Goal: Information Seeking & Learning: Learn about a topic

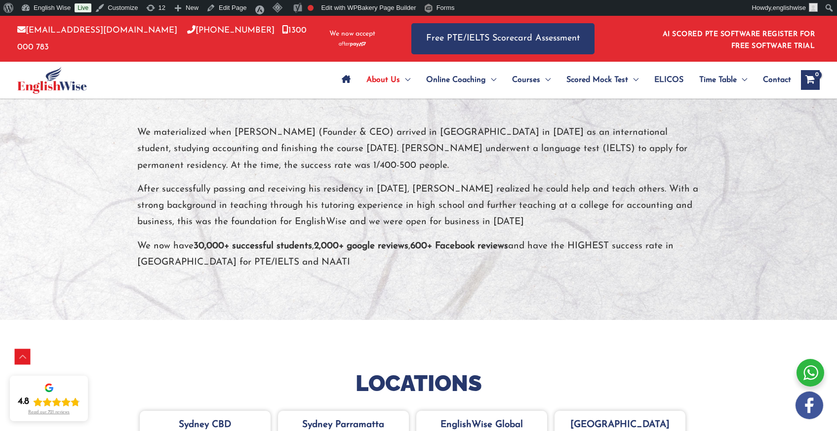
scroll to position [188, 0]
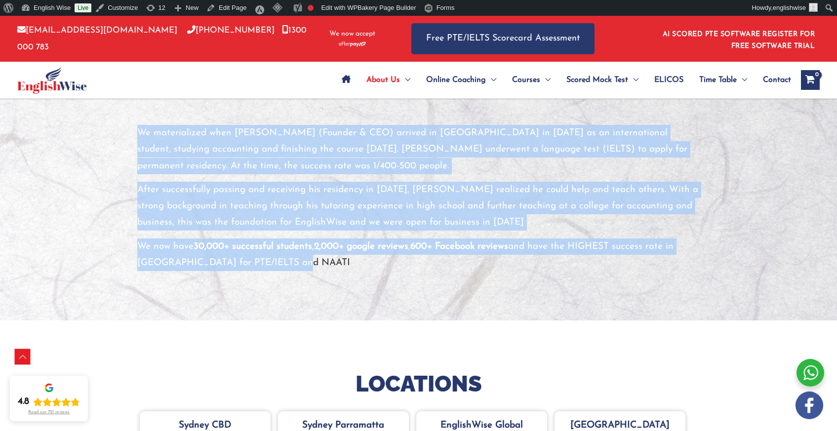
drag, startPoint x: 140, startPoint y: 132, endPoint x: 307, endPoint y: 257, distance: 209.0
click at [306, 257] on div "We materialized when [PERSON_NAME] (Founder & CEO) arrived in [GEOGRAPHIC_DATA]…" at bounding box center [418, 198] width 563 height 146
copy div "We materialized when [PERSON_NAME] (Founder & CEO) arrived in [GEOGRAPHIC_DATA]…"
click at [321, 165] on p "We materialized when [PERSON_NAME] (Founder & CEO) arrived in [GEOGRAPHIC_DATA]…" at bounding box center [418, 149] width 563 height 49
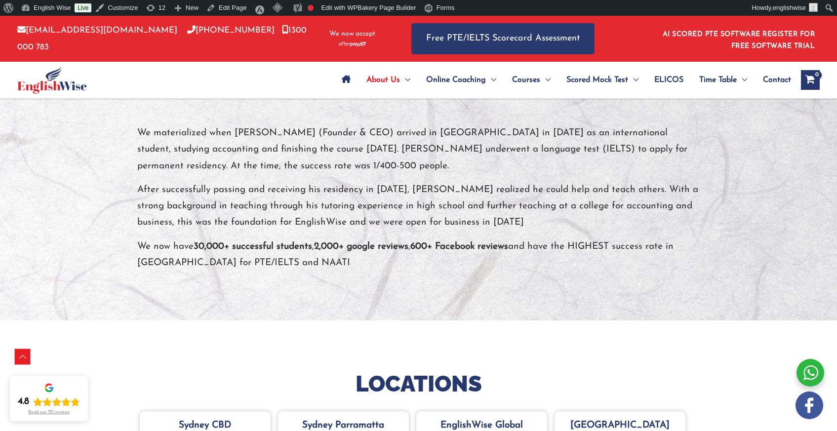
click at [186, 138] on p "We materialized when [PERSON_NAME] (Founder & CEO) arrived in [GEOGRAPHIC_DATA]…" at bounding box center [418, 149] width 563 height 49
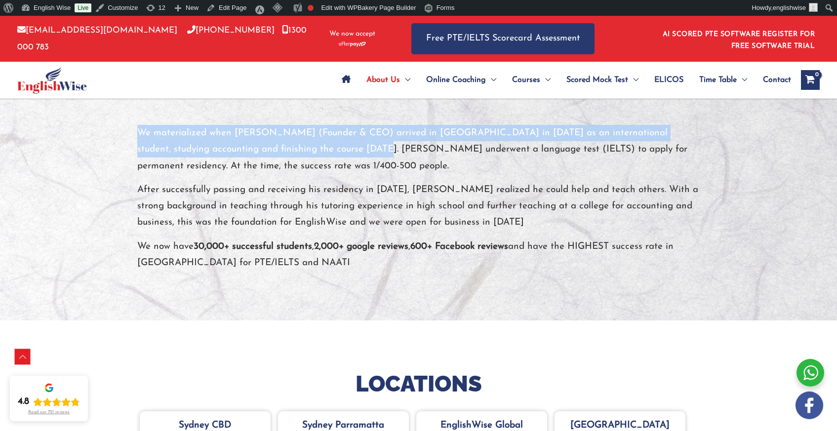
drag, startPoint x: 138, startPoint y: 131, endPoint x: 302, endPoint y: 152, distance: 165.9
click at [302, 152] on p "We materialized when [PERSON_NAME] (Founder & CEO) arrived in [GEOGRAPHIC_DATA]…" at bounding box center [418, 149] width 563 height 49
copy p "We materialized when [PERSON_NAME] (Founder & CEO) arrived in [GEOGRAPHIC_DATA]…"
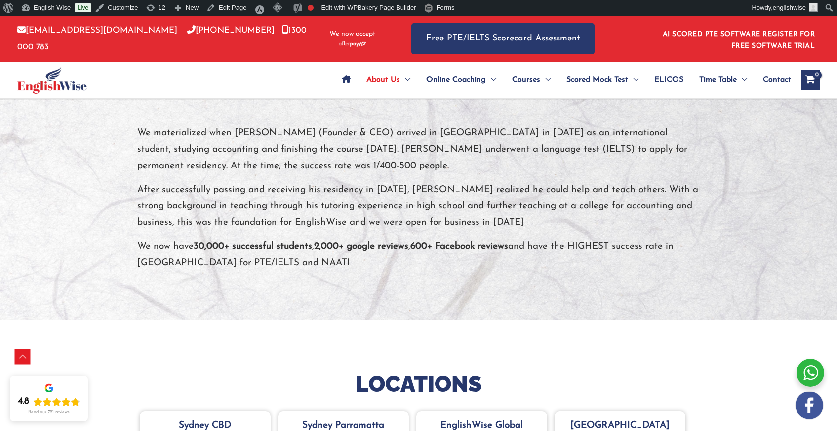
click at [344, 177] on div "We materialized when [PERSON_NAME] (Founder & CEO) arrived in [GEOGRAPHIC_DATA]…" at bounding box center [418, 198] width 563 height 146
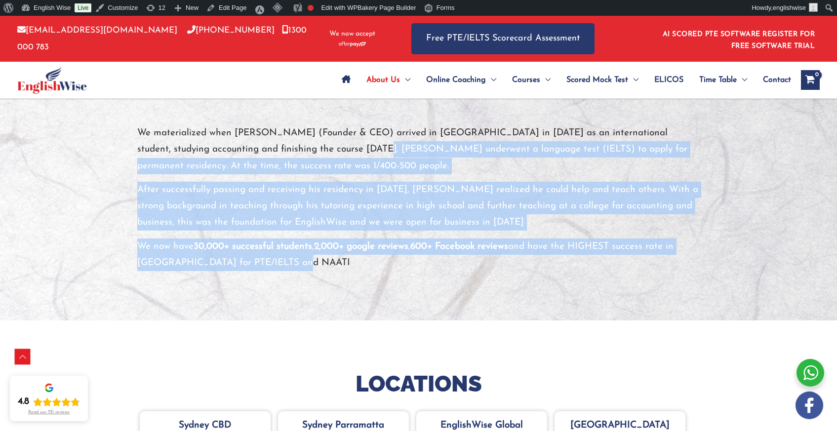
drag, startPoint x: 311, startPoint y: 154, endPoint x: 362, endPoint y: 262, distance: 119.3
click at [362, 262] on div "We materialized when [PERSON_NAME] (Founder & CEO) arrived in [GEOGRAPHIC_DATA]…" at bounding box center [418, 198] width 563 height 146
copy div "[PERSON_NAME] underwent a language test (IELTS) to apply for permanent residenc…"
click at [285, 209] on p "After successfully passing and receiving his residency in [DATE], [PERSON_NAME]…" at bounding box center [418, 206] width 563 height 49
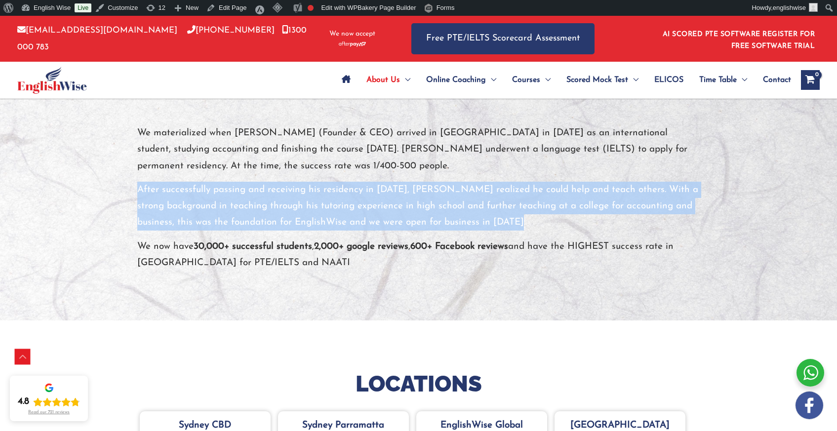
drag, startPoint x: 139, startPoint y: 190, endPoint x: 532, endPoint y: 216, distance: 394.2
click at [532, 216] on p "After successfully passing and receiving his residency in [DATE], [PERSON_NAME]…" at bounding box center [418, 206] width 563 height 49
copy p "After successfully passing and receiving his residency in [DATE], [PERSON_NAME]…"
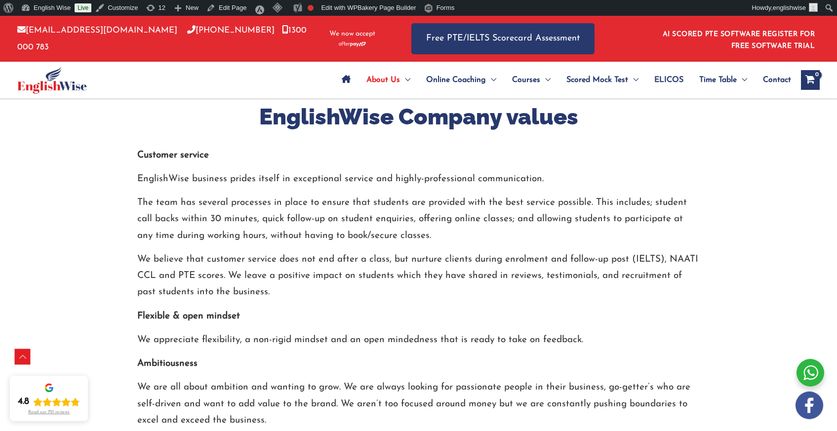
scroll to position [1217, 0]
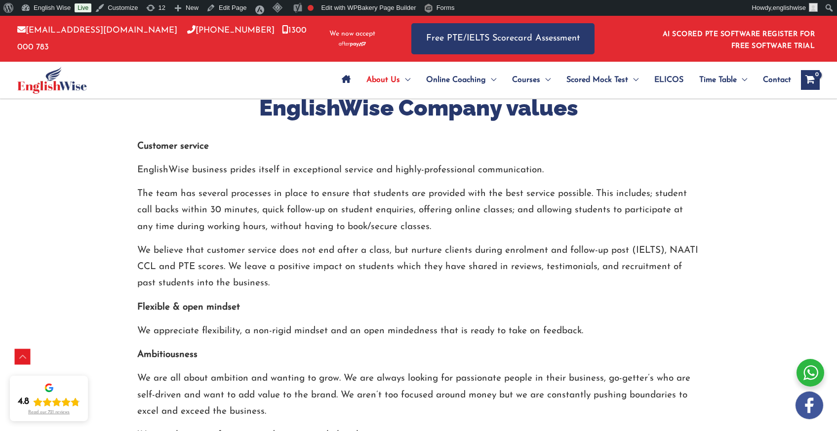
drag, startPoint x: 137, startPoint y: 128, endPoint x: 213, endPoint y: 132, distance: 76.2
click at [213, 138] on p "Customer service" at bounding box center [418, 146] width 563 height 16
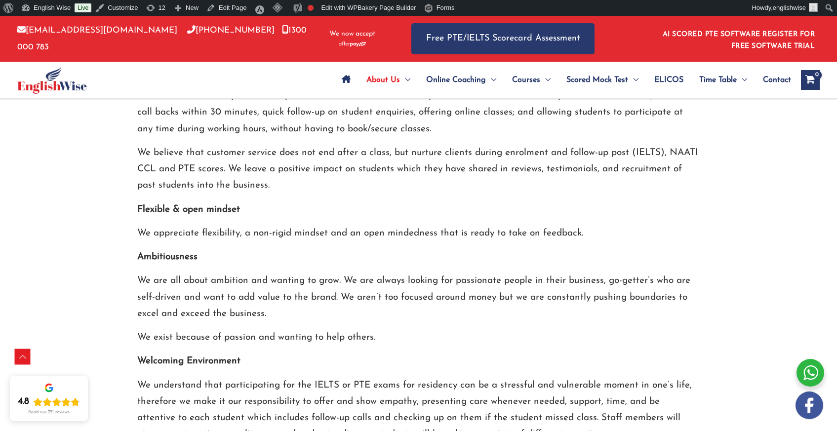
scroll to position [1316, 0]
drag, startPoint x: 138, startPoint y: 189, endPoint x: 248, endPoint y: 188, distance: 109.7
click at [248, 200] on p "Flexible & open mindset" at bounding box center [418, 208] width 563 height 16
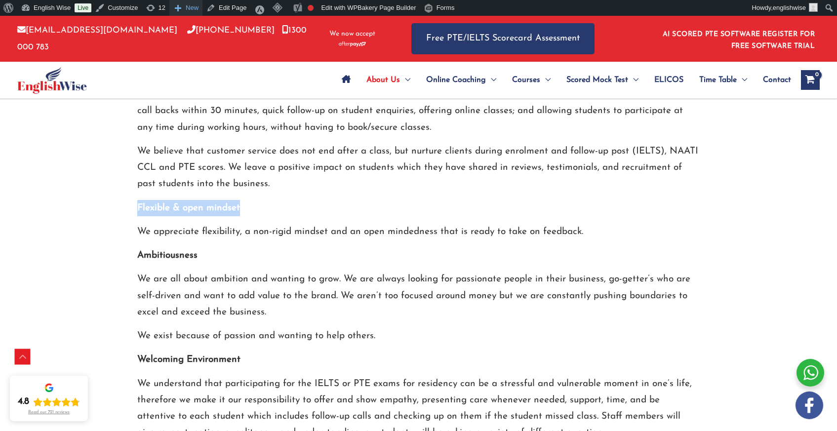
copy strong "Flexible & open mindset"
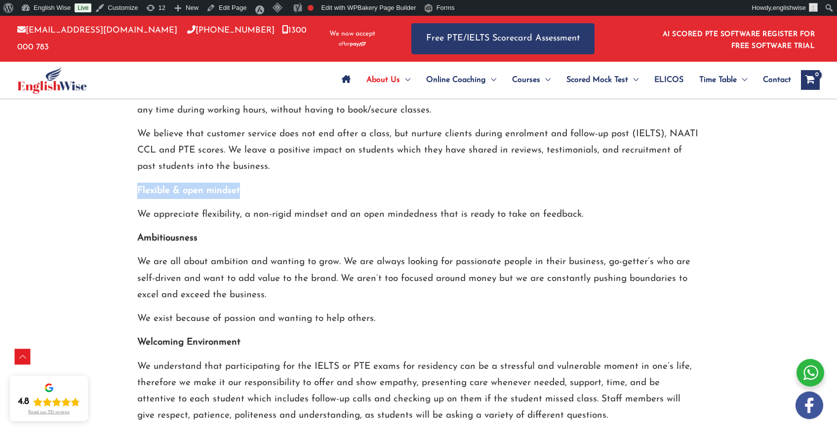
scroll to position [1379, 0]
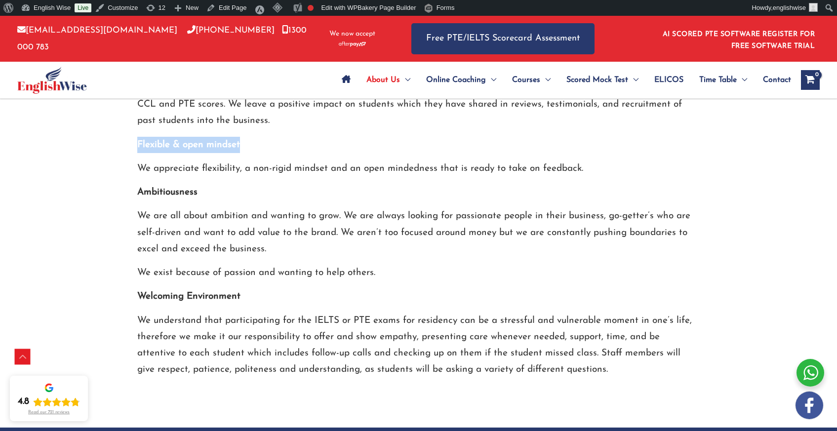
drag, startPoint x: 137, startPoint y: 279, endPoint x: 242, endPoint y: 281, distance: 104.8
click at [241, 292] on strong "Welcoming Environment" at bounding box center [188, 296] width 103 height 9
copy strong "Welcoming Environment"
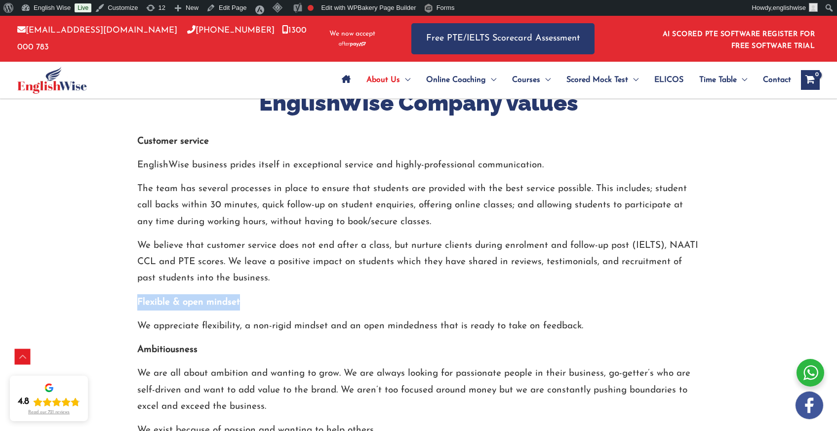
scroll to position [1175, 0]
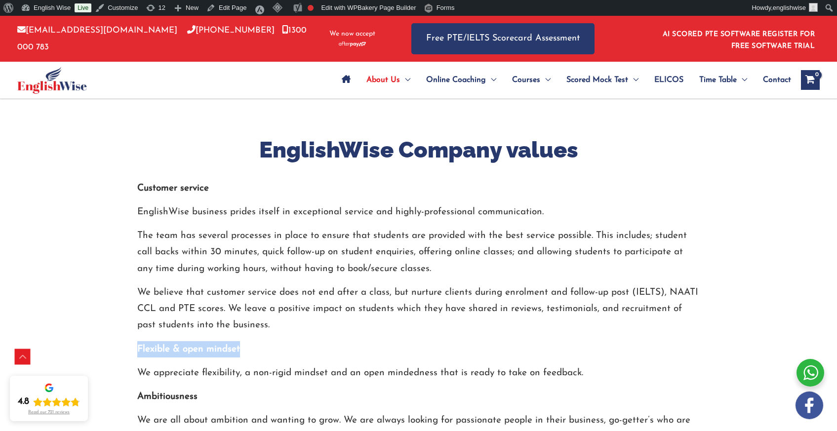
drag, startPoint x: 137, startPoint y: 169, endPoint x: 210, endPoint y: 172, distance: 73.7
click at [209, 184] on strong "Customer service" at bounding box center [173, 188] width 72 height 9
copy strong "Customer service"
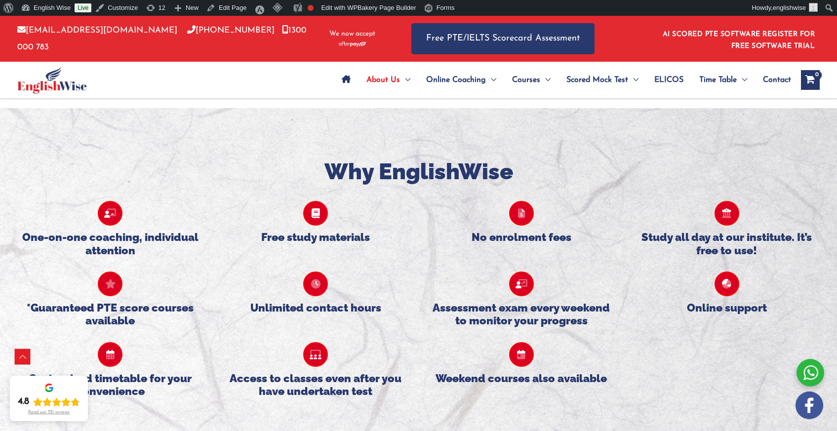
scroll to position [638, 0]
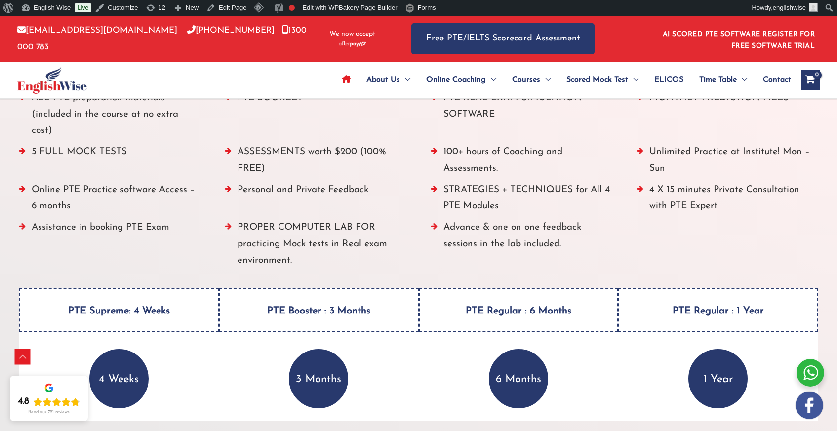
scroll to position [1138, 0]
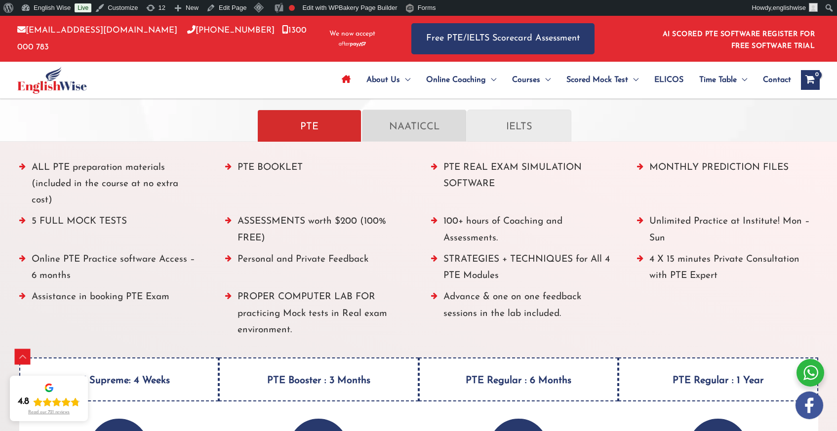
click at [416, 125] on p "NAATICCL" at bounding box center [414, 125] width 83 height 17
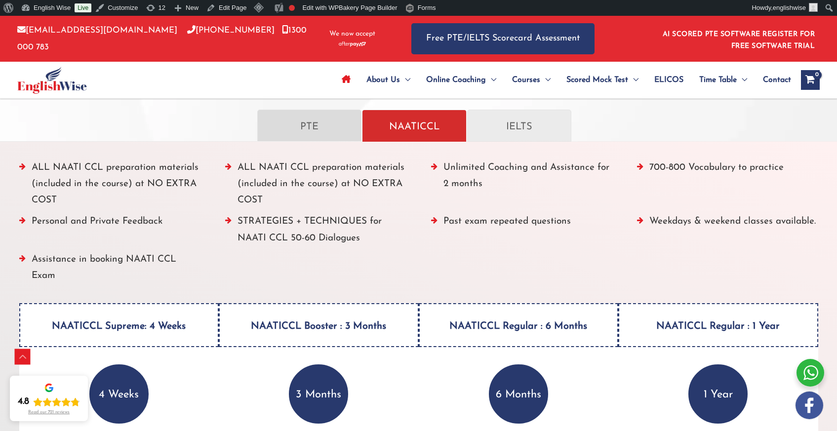
click at [326, 126] on p "PTE" at bounding box center [309, 125] width 83 height 17
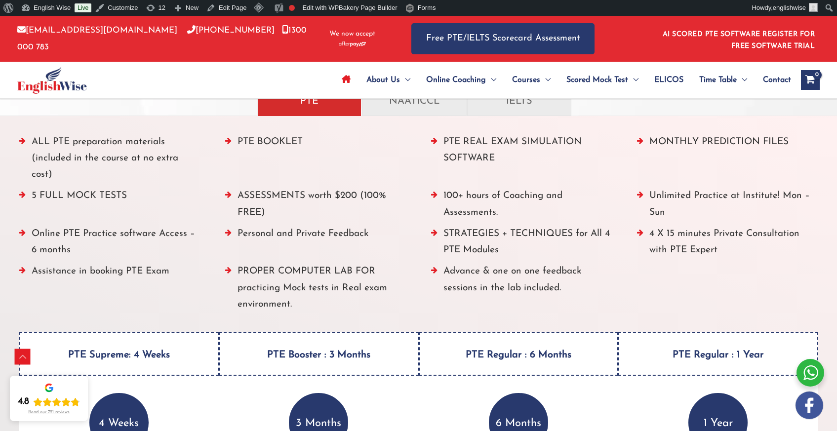
scroll to position [1112, 0]
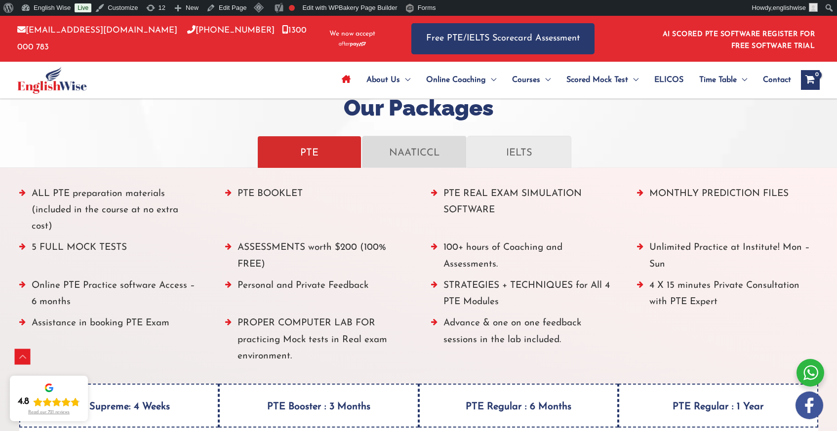
click at [425, 154] on p "NAATICCL" at bounding box center [414, 151] width 83 height 17
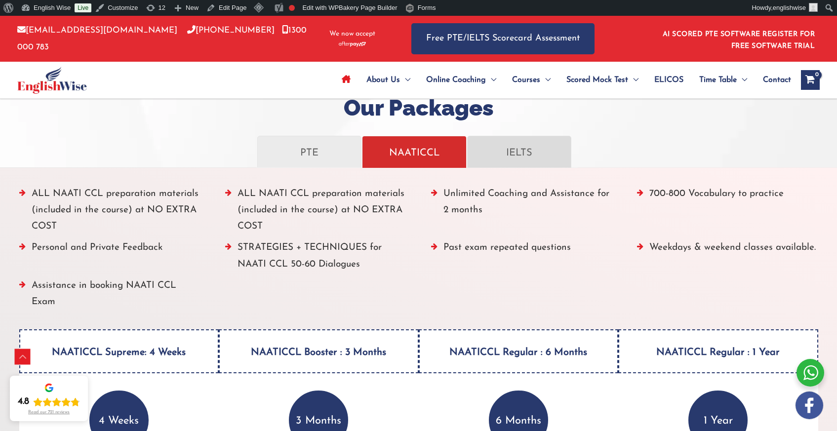
click at [519, 154] on p "IELTS" at bounding box center [519, 151] width 83 height 17
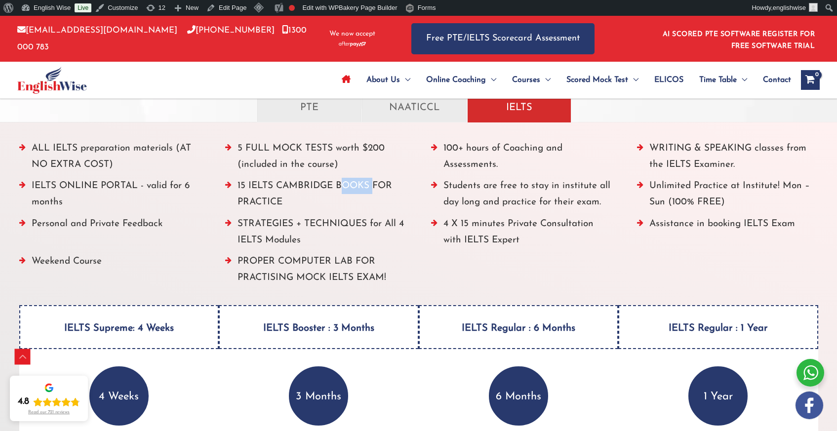
scroll to position [1157, 0]
